Goal: Information Seeking & Learning: Learn about a topic

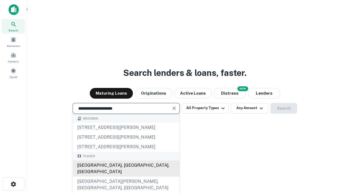
click at [126, 177] on div "[GEOGRAPHIC_DATA], [GEOGRAPHIC_DATA], [GEOGRAPHIC_DATA]" at bounding box center [126, 168] width 107 height 16
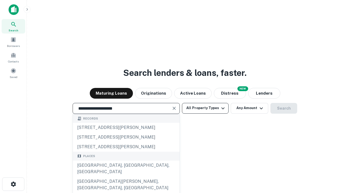
type input "**********"
click at [205, 108] on button "All Property Types" at bounding box center [205, 108] width 47 height 11
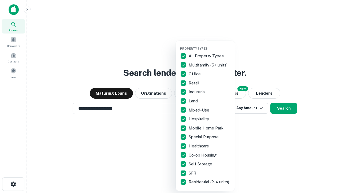
click at [209, 45] on button "button" at bounding box center [209, 45] width 59 height 0
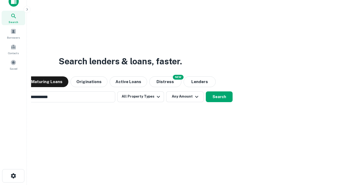
scroll to position [39, 152]
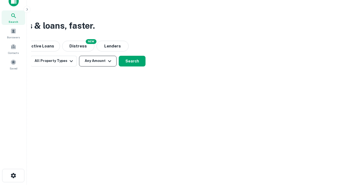
click at [98, 61] on button "Any Amount" at bounding box center [98, 61] width 38 height 11
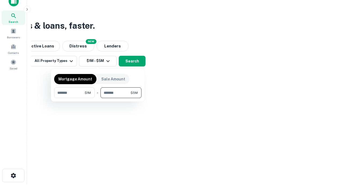
type input "*******"
click at [98, 98] on button "button" at bounding box center [97, 98] width 87 height 0
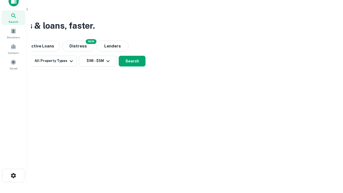
scroll to position [3, 99]
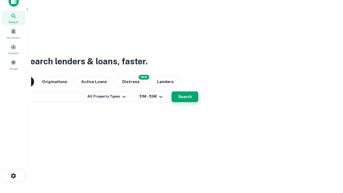
click at [171, 91] on button "Search" at bounding box center [184, 96] width 27 height 11
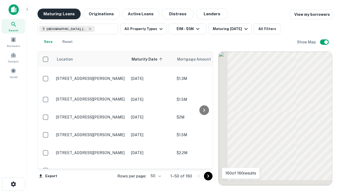
click at [59, 14] on button "Maturing Loans" at bounding box center [59, 14] width 43 height 11
